Goal: Information Seeking & Learning: Compare options

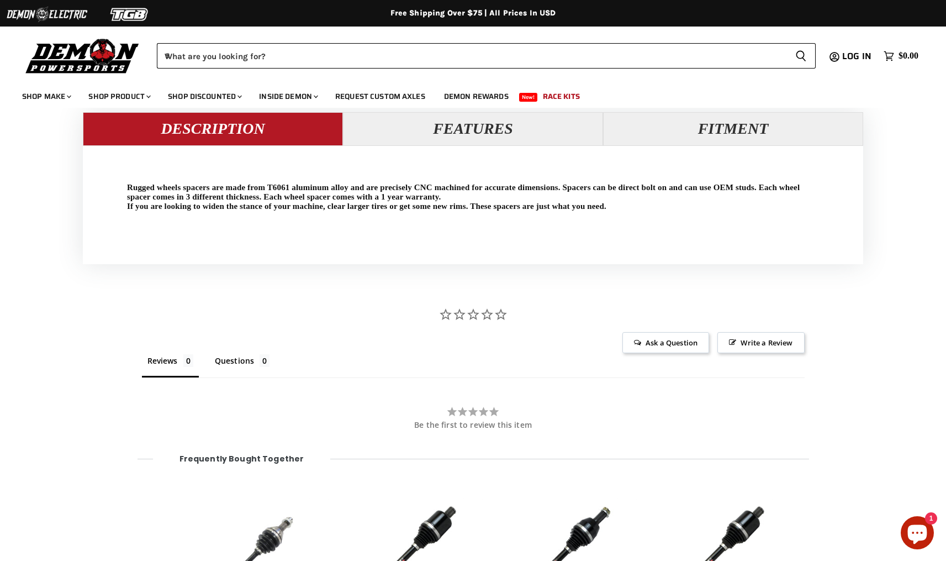
scroll to position [1057, 0]
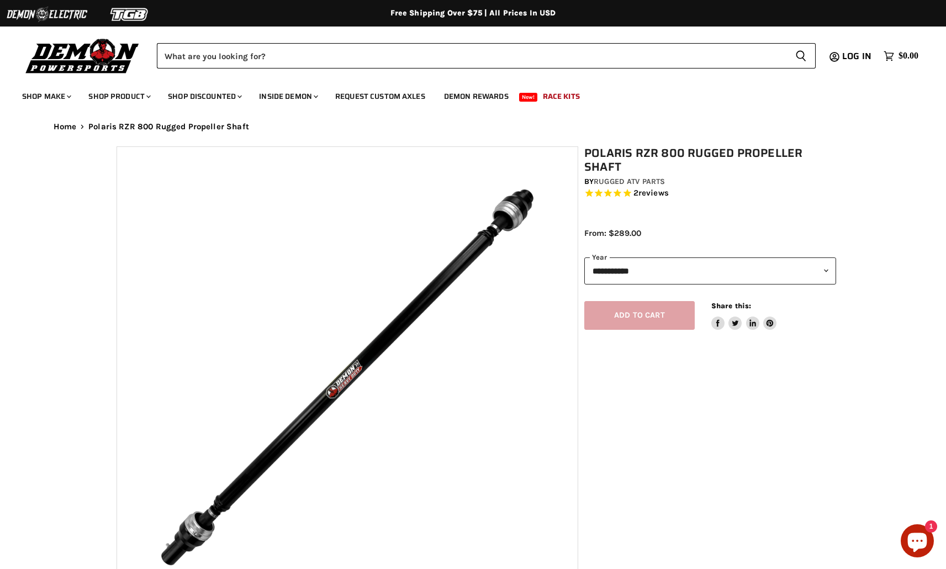
select select "******"
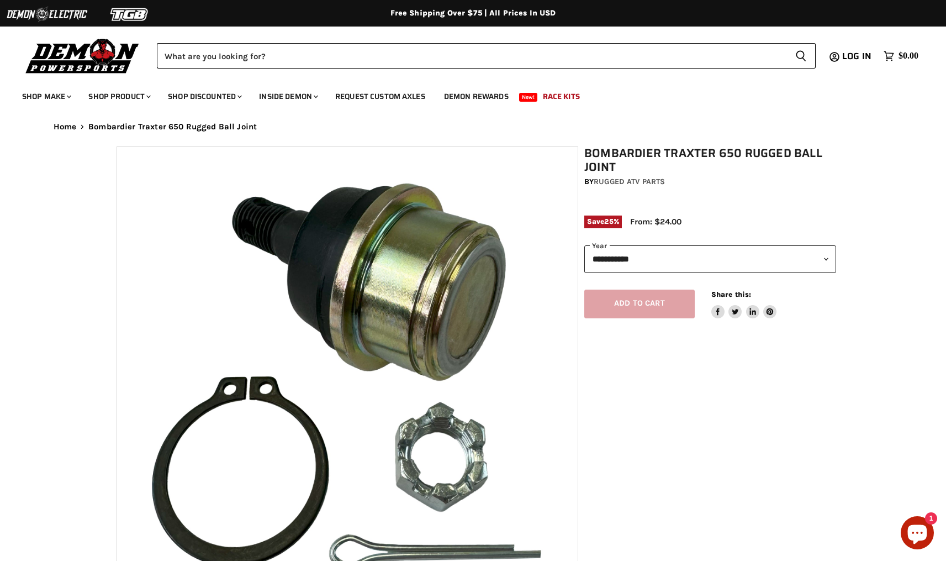
select select "******"
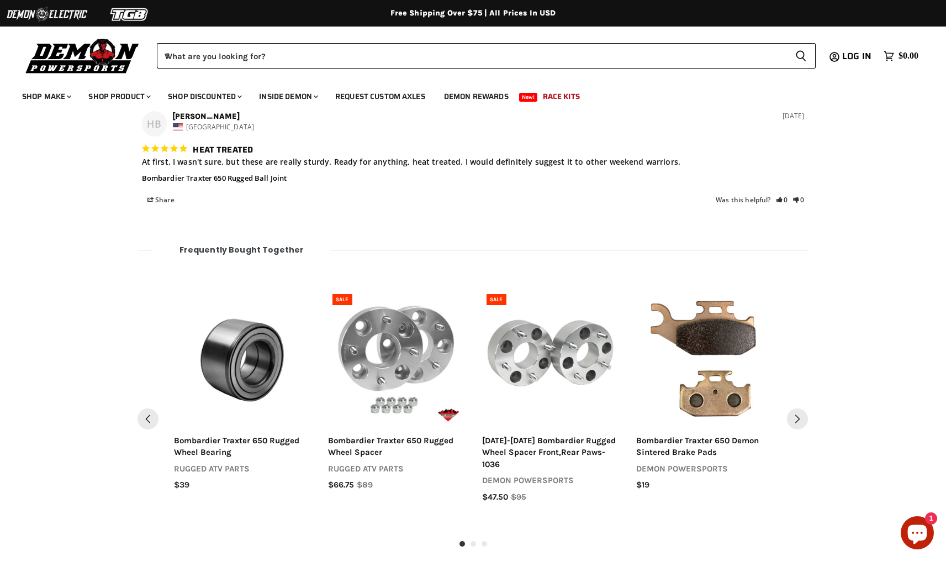
scroll to position [1197, 0]
